Goal: Task Accomplishment & Management: Manage account settings

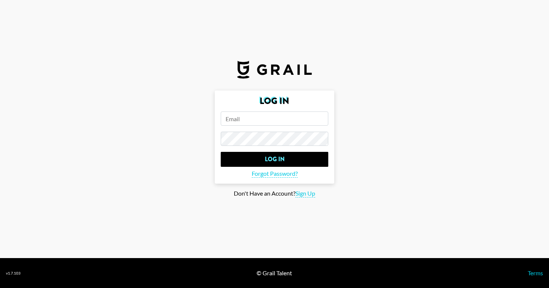
click at [249, 121] on input "email" at bounding box center [275, 118] width 108 height 14
type input "lara@grail-talent.com"
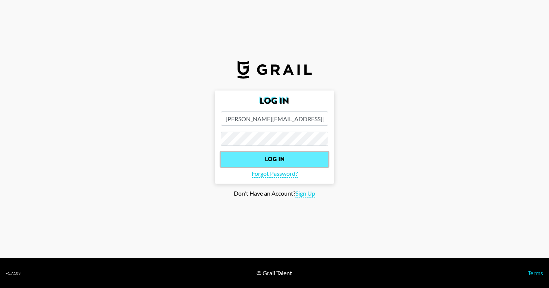
click at [293, 158] on input "Log In" at bounding box center [275, 159] width 108 height 15
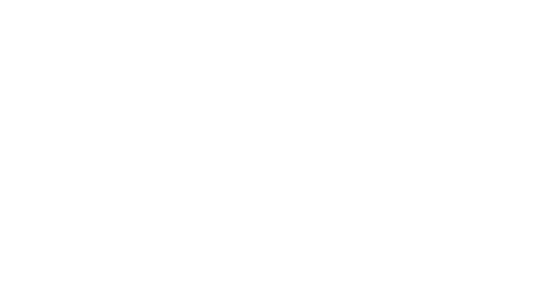
click at [335, 143] on body at bounding box center [274, 144] width 549 height 288
click at [247, 155] on body at bounding box center [274, 144] width 549 height 288
